Goal: Task Accomplishment & Management: Use online tool/utility

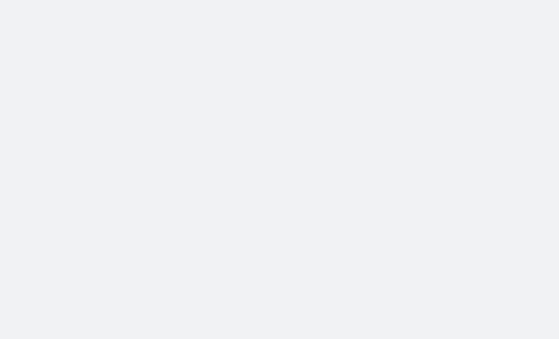
click at [362, 109] on body at bounding box center [279, 169] width 559 height 339
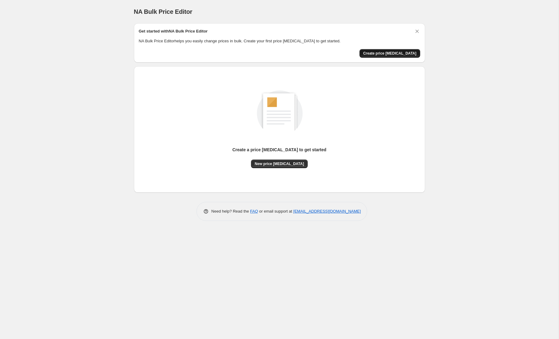
click at [387, 52] on span "Create price [MEDICAL_DATA]" at bounding box center [389, 53] width 53 height 5
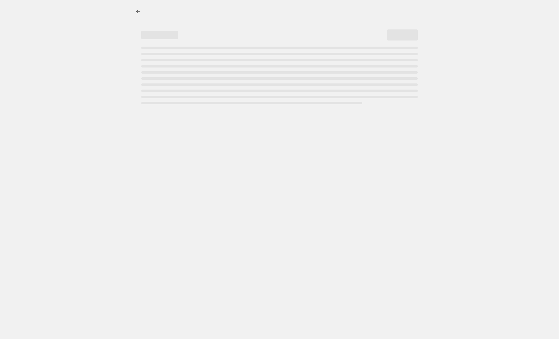
select select "percentage"
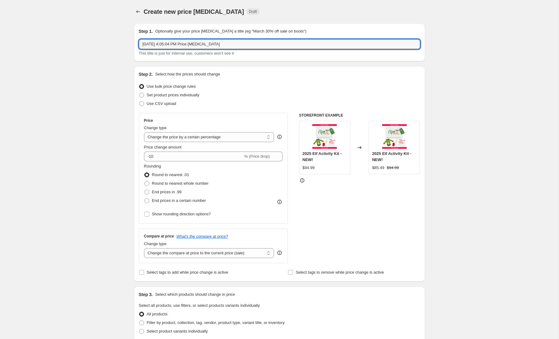
drag, startPoint x: 236, startPoint y: 47, endPoint x: 129, endPoint y: 44, distance: 106.7
click at [129, 44] on div "Step 1. Optionally give your price [MEDICAL_DATA] a title (eg "March 30% off sa…" at bounding box center [277, 296] width 296 height 557
type input "[DATE] to $99.99"
click at [143, 94] on span at bounding box center [141, 95] width 5 height 5
click at [140, 93] on input "Set product prices individually" at bounding box center [139, 93] width 0 height 0
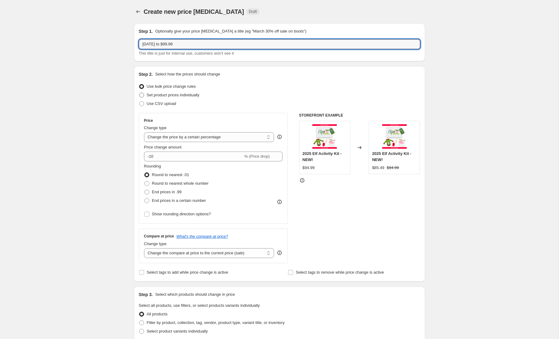
radio input "true"
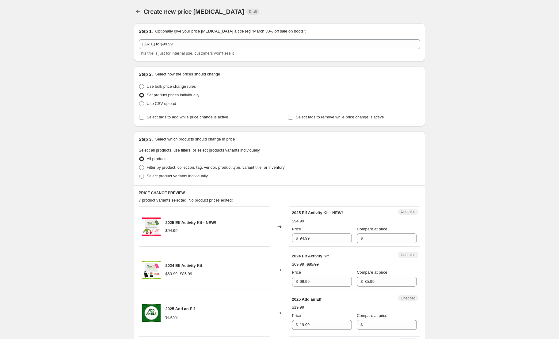
click at [141, 177] on span at bounding box center [141, 176] width 5 height 5
click at [140, 174] on input "Select product variants individually" at bounding box center [139, 174] width 0 height 0
radio input "true"
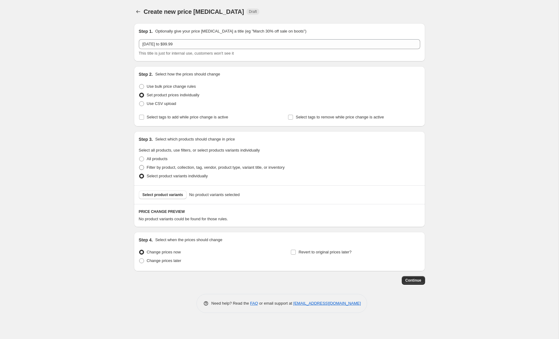
click at [142, 168] on span at bounding box center [141, 167] width 5 height 5
click at [140, 165] on input "Filter by product, collection, tag, vendor, product type, variant title, or inv…" at bounding box center [139, 165] width 0 height 0
radio input "true"
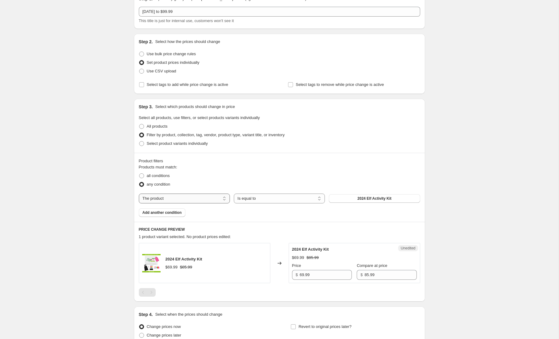
scroll to position [34, 0]
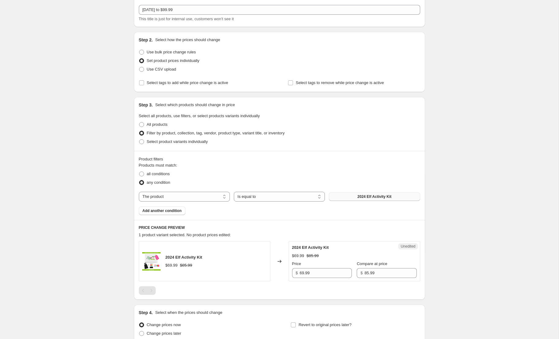
click at [385, 197] on span "2024 Elf Activity Kit" at bounding box center [375, 196] width 34 height 5
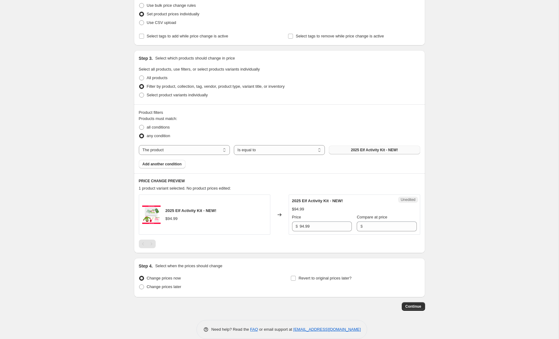
scroll to position [86, 0]
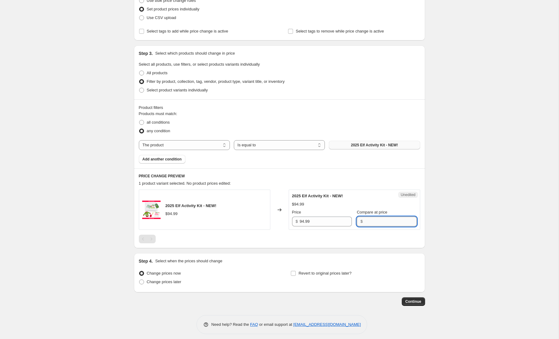
click at [374, 222] on input "Compare at price" at bounding box center [391, 222] width 52 height 10
type input "99.99"
click at [462, 263] on div "Create new price [MEDICAL_DATA]. This page is ready Create new price [MEDICAL_D…" at bounding box center [279, 128] width 559 height 429
click at [142, 281] on span at bounding box center [141, 281] width 5 height 5
click at [140, 280] on input "Change prices later" at bounding box center [139, 279] width 0 height 0
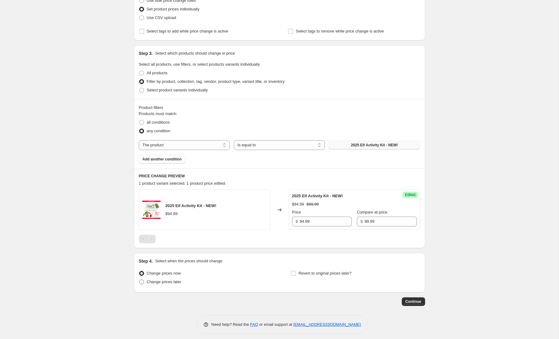
radio input "true"
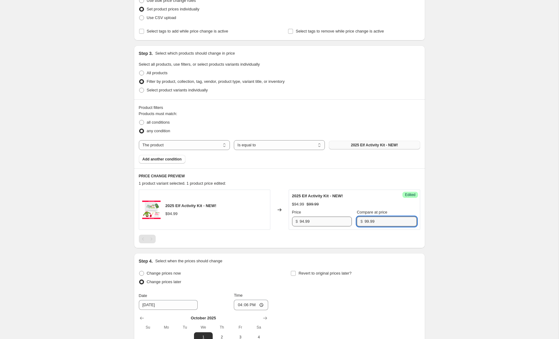
drag, startPoint x: 383, startPoint y: 222, endPoint x: 349, endPoint y: 222, distance: 34.0
click at [349, 222] on div "Price $ 94.99 Compare at price $ 99.99" at bounding box center [354, 217] width 125 height 17
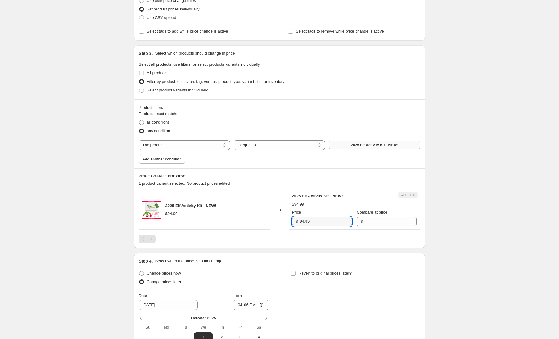
drag, startPoint x: 321, startPoint y: 224, endPoint x: 279, endPoint y: 223, distance: 41.4
click at [279, 223] on div "2025 Elf Activity Kit - NEW! $94.99 Changed to Unedited 2025 Elf Activity Kit -…" at bounding box center [280, 210] width 282 height 40
type input "99.99"
click at [435, 247] on div "Create new price [MEDICAL_DATA]. This page is ready Create new price [MEDICAL_D…" at bounding box center [279, 181] width 559 height 534
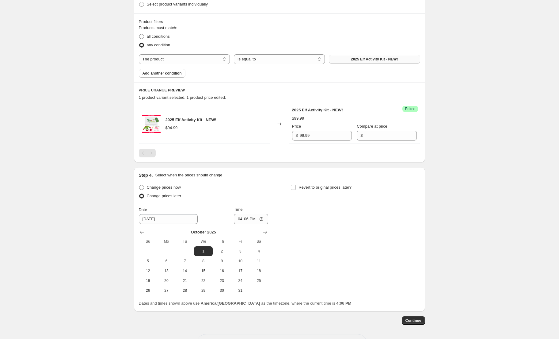
scroll to position [172, 0]
click at [204, 270] on span "15" at bounding box center [203, 270] width 13 height 5
type input "[DATE]"
drag, startPoint x: 243, startPoint y: 218, endPoint x: 270, endPoint y: 222, distance: 27.2
click at [270, 222] on div "Change prices now Change prices later Date [DATE] Time 16:[DATE] Mo Tu We Th Fr…" at bounding box center [280, 238] width 282 height 112
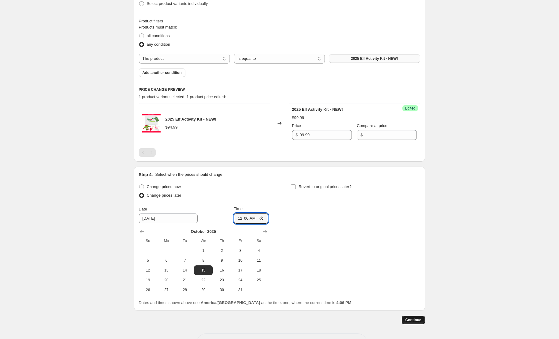
type input "00:00"
click at [411, 319] on span "Continue" at bounding box center [414, 319] width 16 height 5
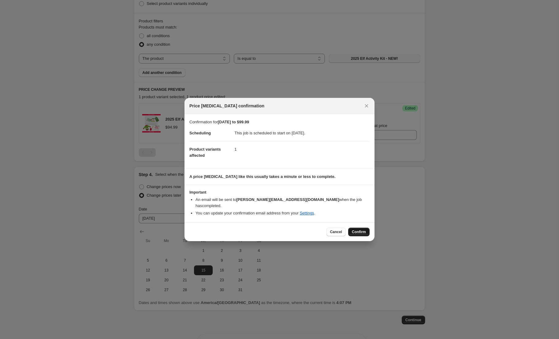
click at [362, 229] on span "Confirm" at bounding box center [359, 231] width 14 height 5
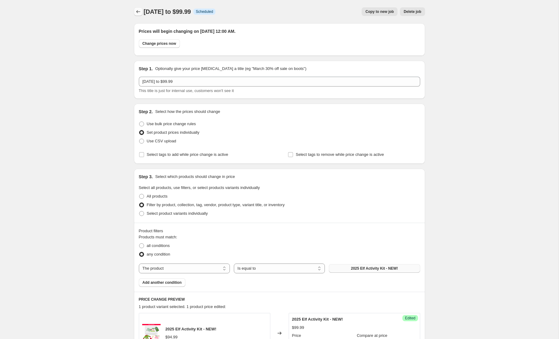
click at [137, 12] on icon "Price change jobs" at bounding box center [138, 12] width 6 height 6
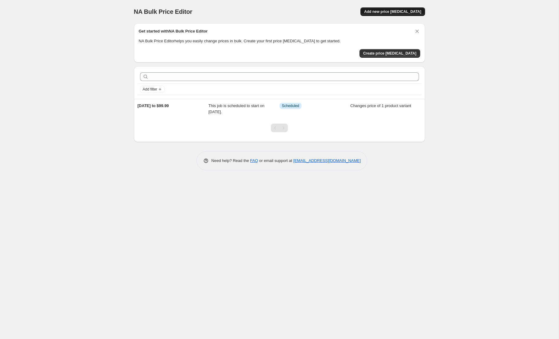
click at [406, 12] on span "Add new price [MEDICAL_DATA]" at bounding box center [392, 11] width 57 height 5
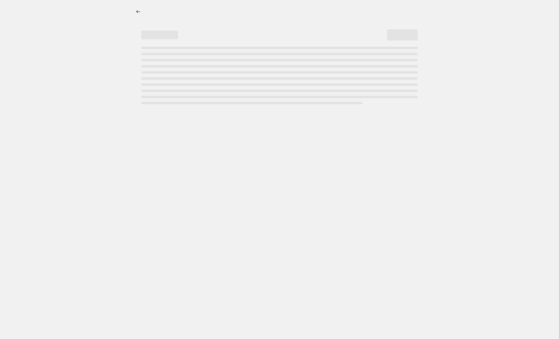
select select "percentage"
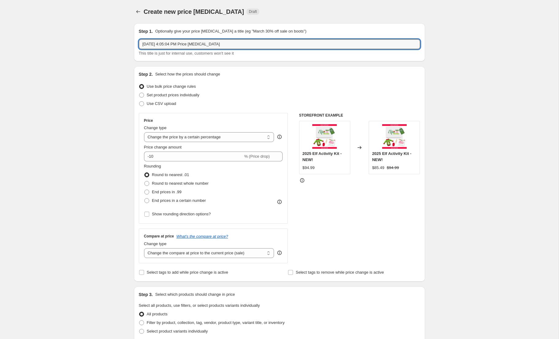
drag, startPoint x: 228, startPoint y: 45, endPoint x: 144, endPoint y: 33, distance: 85.0
click at [144, 33] on div "Step 1. Optionally give your price [MEDICAL_DATA] a title (eg "March 30% off sa…" at bounding box center [280, 42] width 282 height 28
type input "[DATE] to $109.99"
click at [143, 95] on span at bounding box center [141, 95] width 5 height 5
click at [140, 93] on input "Set product prices individually" at bounding box center [139, 93] width 0 height 0
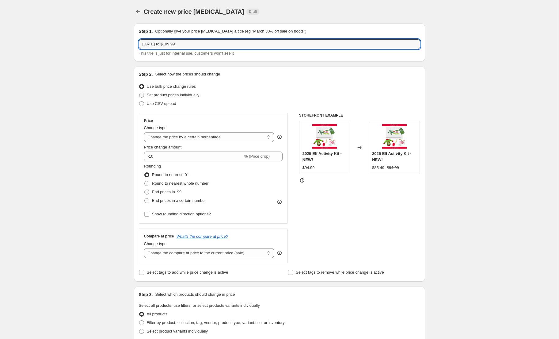
radio input "true"
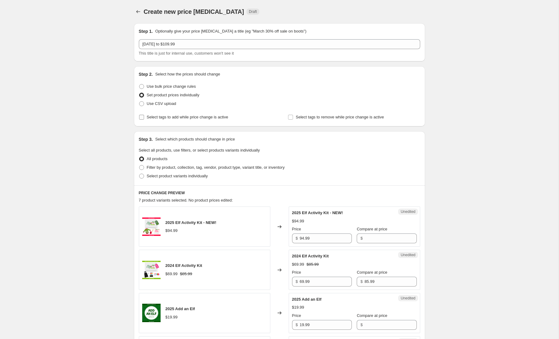
click at [140, 118] on input "Select tags to add while price change is active" at bounding box center [141, 117] width 5 height 5
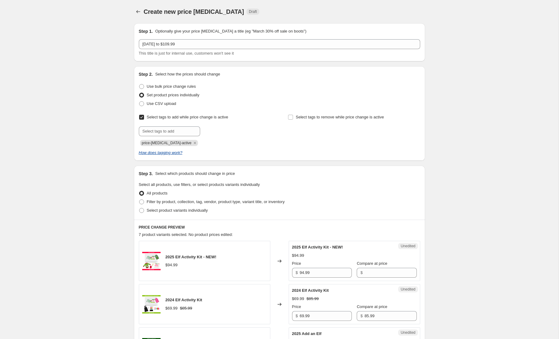
click at [173, 152] on icon "How does tagging work?" at bounding box center [161, 152] width 44 height 5
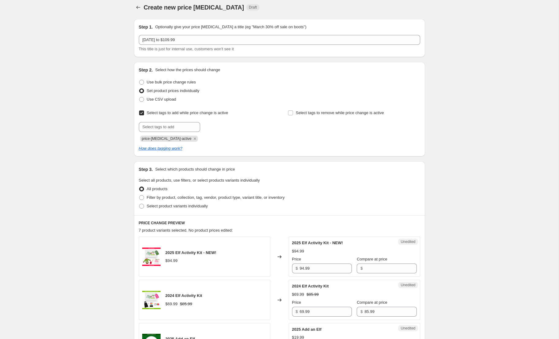
scroll to position [7, 0]
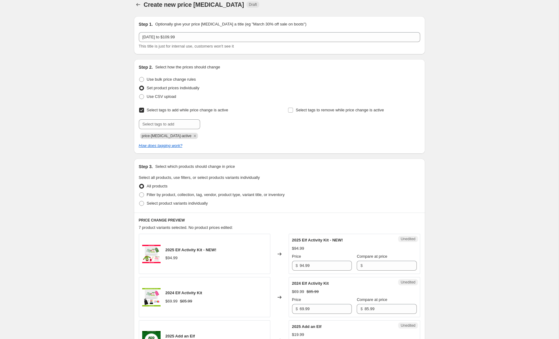
click at [143, 110] on input "Select tags to add while price change is active" at bounding box center [141, 110] width 5 height 5
checkbox input "false"
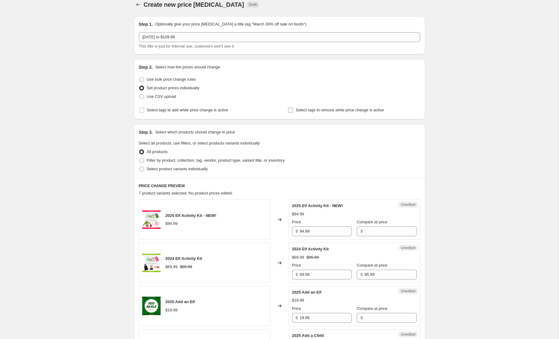
click at [290, 111] on input "Select tags to remove while price change is active" at bounding box center [290, 110] width 5 height 5
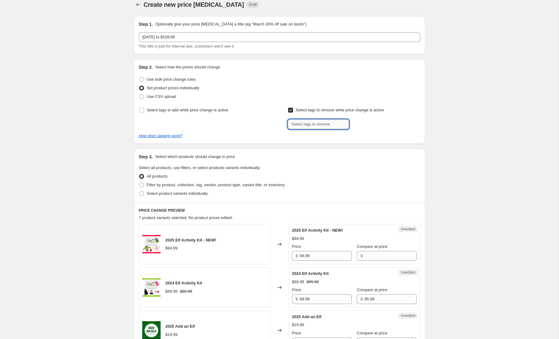
click at [312, 125] on input "text" at bounding box center [318, 124] width 61 height 10
click at [293, 108] on input "Select tags to remove while price change is active" at bounding box center [290, 110] width 5 height 5
checkbox input "false"
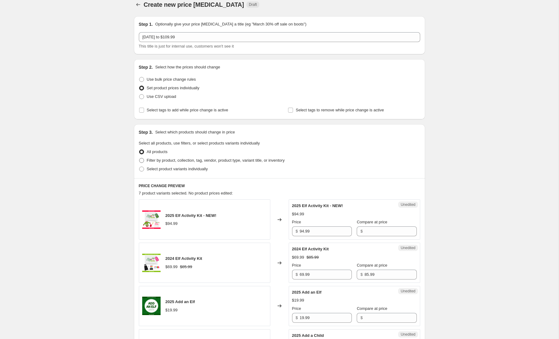
click at [143, 160] on span at bounding box center [141, 160] width 5 height 5
click at [140, 158] on input "Filter by product, collection, tag, vendor, product type, variant title, or inv…" at bounding box center [139, 158] width 0 height 0
radio input "true"
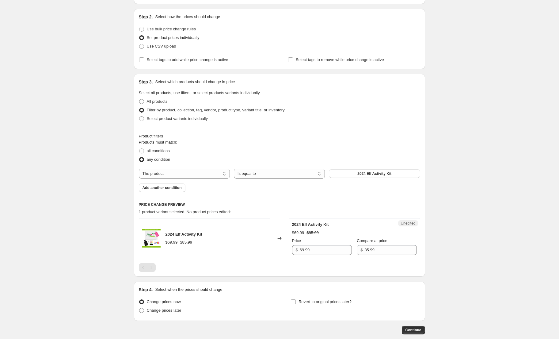
scroll to position [58, 0]
click at [351, 174] on button "2024 Elf Activity Kit" at bounding box center [374, 173] width 91 height 9
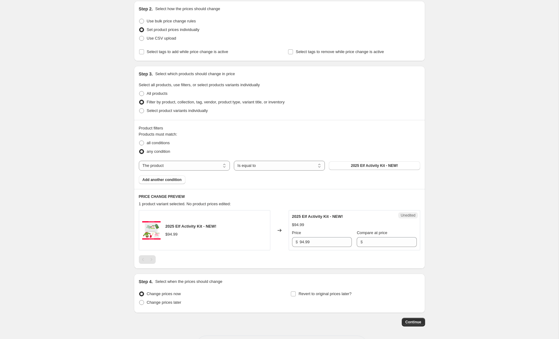
scroll to position [66, 0]
drag, startPoint x: 321, startPoint y: 241, endPoint x: 284, endPoint y: 240, distance: 36.8
click at [284, 240] on div "2025 Elf Activity Kit - NEW! $94.99 Changed to Unedited 2025 Elf Activity Kit -…" at bounding box center [280, 230] width 282 height 40
type input "109.99"
click at [466, 262] on div "Create new price [MEDICAL_DATA]. This page is ready Create new price [MEDICAL_D…" at bounding box center [279, 148] width 559 height 429
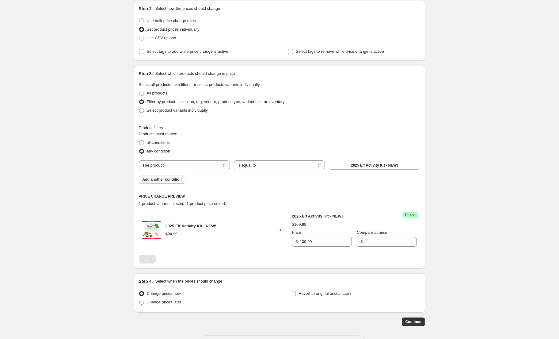
click at [140, 303] on span at bounding box center [141, 302] width 5 height 5
click at [140, 300] on input "Change prices later" at bounding box center [139, 300] width 0 height 0
radio input "true"
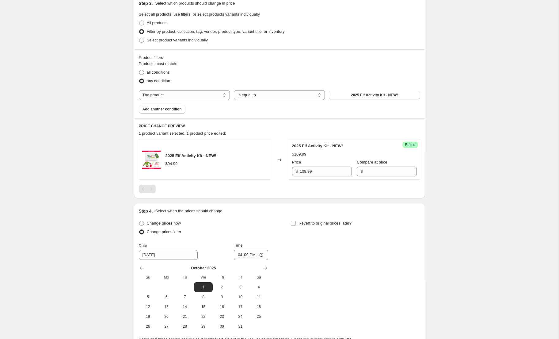
scroll to position [174, 0]
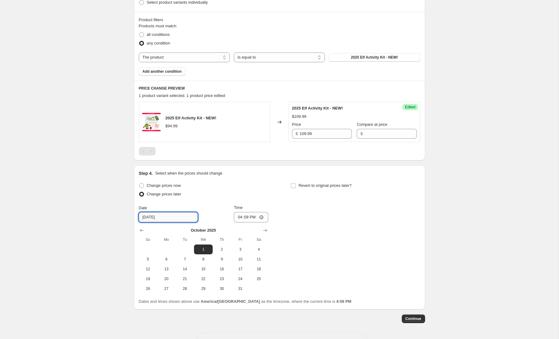
click at [178, 215] on input "[DATE]" at bounding box center [168, 217] width 59 height 10
click at [267, 229] on icon "Show next month, November 2025" at bounding box center [265, 230] width 6 height 6
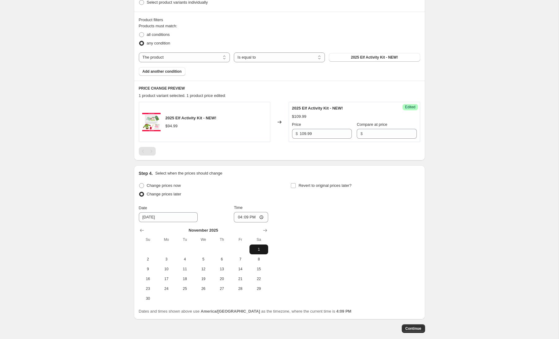
click at [256, 250] on span "1" at bounding box center [258, 249] width 13 height 5
type input "[DATE]"
click at [247, 218] on input "16:09" at bounding box center [251, 217] width 34 height 10
type input "00:00"
click at [372, 228] on div "Change prices now Change prices later Date [DATE] Time 00:00 [DATE] Su Mo Tu We…" at bounding box center [280, 242] width 282 height 122
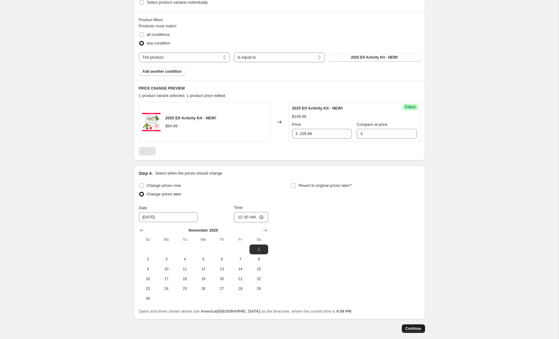
click at [412, 329] on span "Continue" at bounding box center [414, 328] width 16 height 5
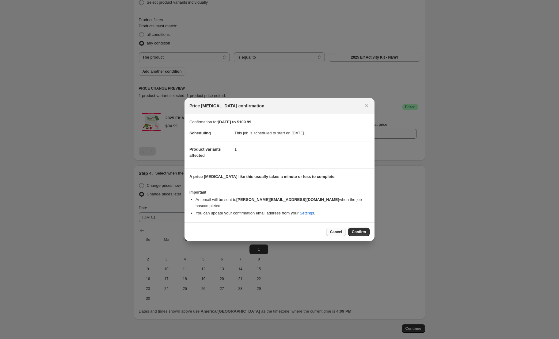
click at [340, 229] on span "Cancel" at bounding box center [336, 231] width 12 height 5
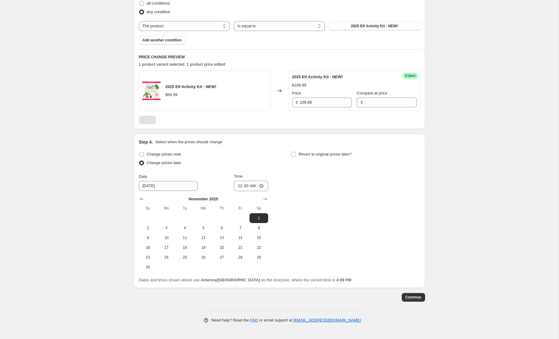
scroll to position [205, 0]
click at [414, 296] on span "Continue" at bounding box center [414, 297] width 16 height 5
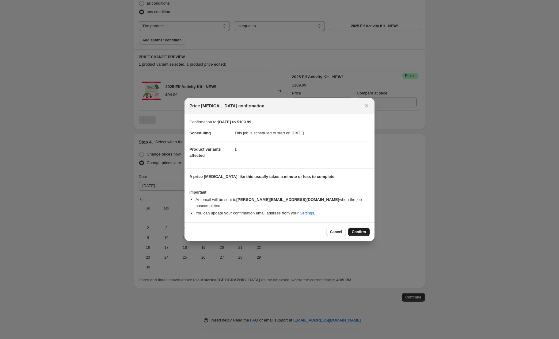
click at [360, 229] on span "Confirm" at bounding box center [359, 231] width 14 height 5
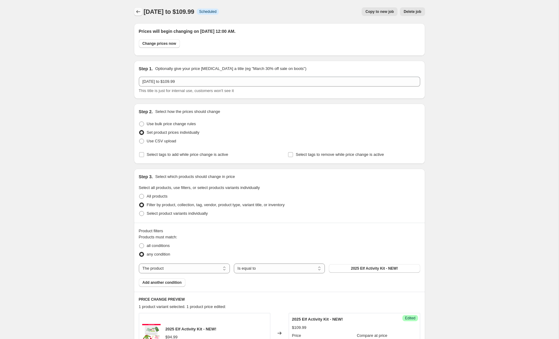
click at [137, 12] on icon "Price change jobs" at bounding box center [138, 11] width 4 height 3
